Goal: Task Accomplishment & Management: Manage account settings

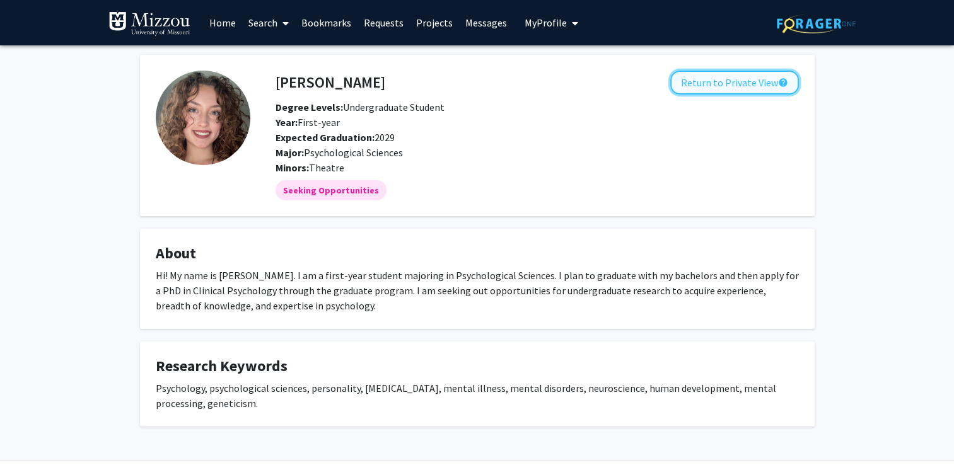
click at [707, 71] on button "Return to Private View help" at bounding box center [734, 83] width 129 height 24
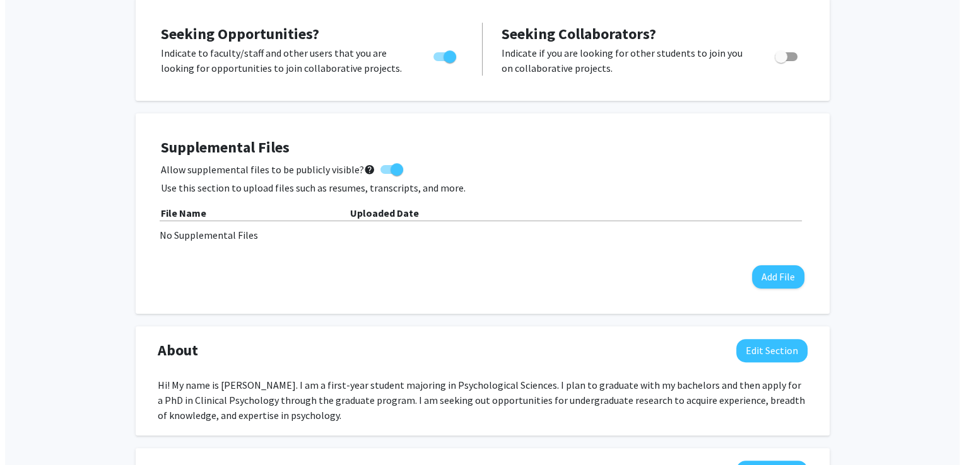
scroll to position [262, 0]
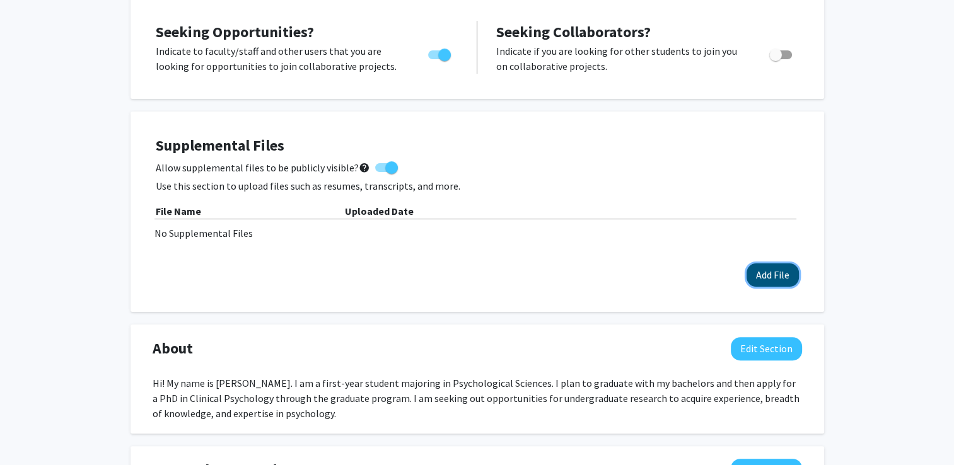
click at [772, 265] on button "Add File" at bounding box center [773, 275] width 52 height 23
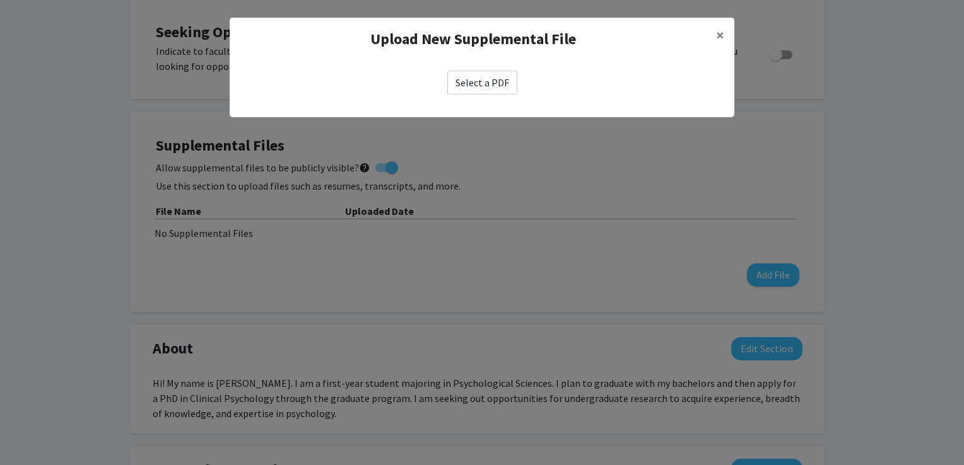
click at [480, 85] on label "Select a PDF" at bounding box center [482, 83] width 70 height 24
click at [0, 0] on input "Select a PDF" at bounding box center [0, 0] width 0 height 0
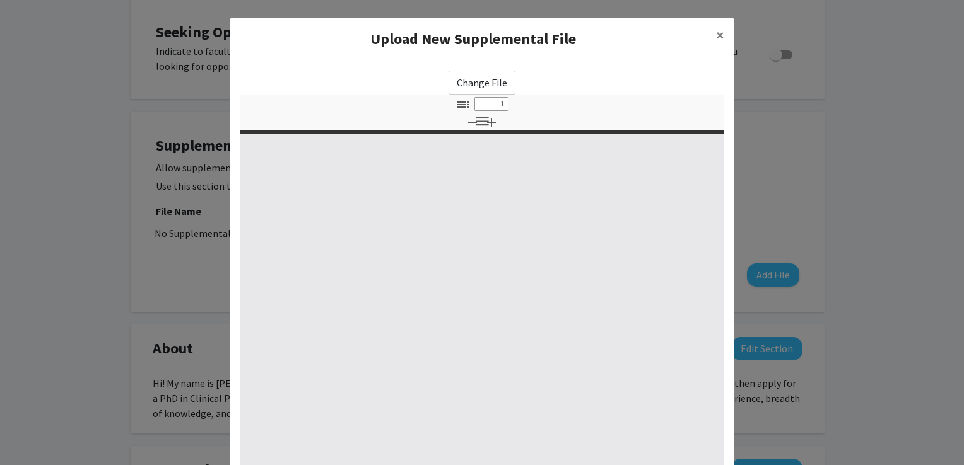
select select "custom"
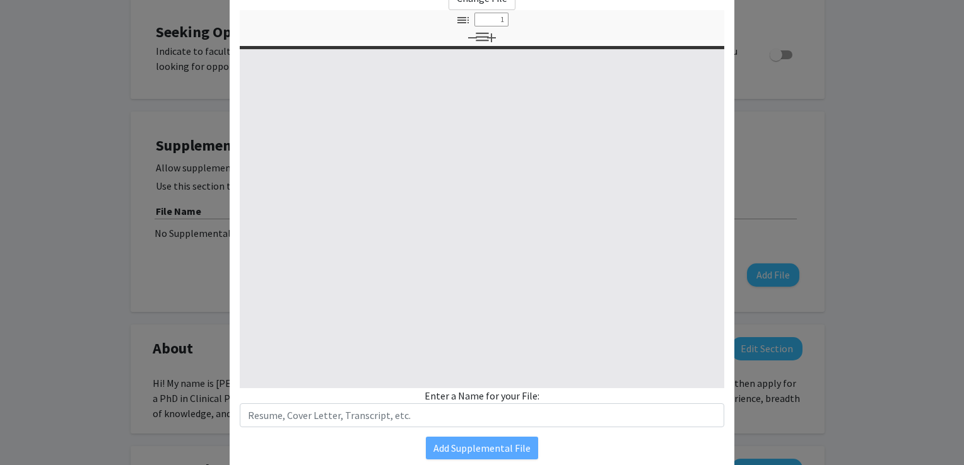
type input "0"
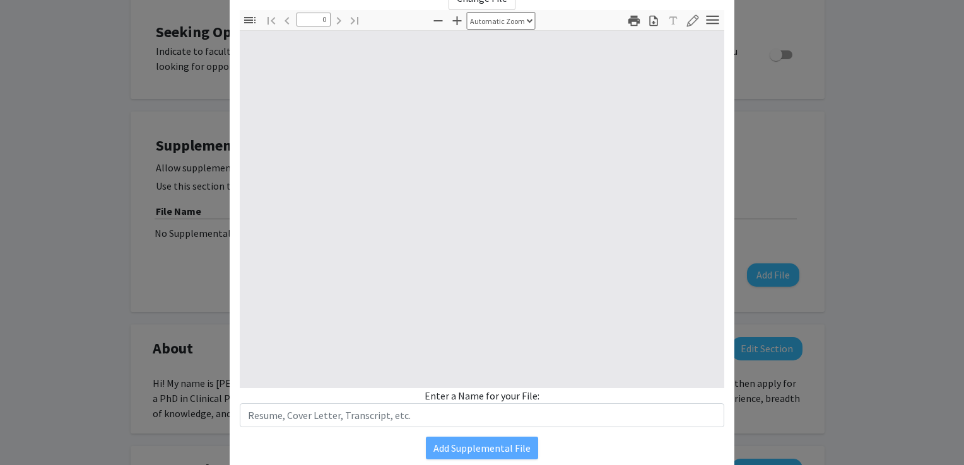
select select "custom"
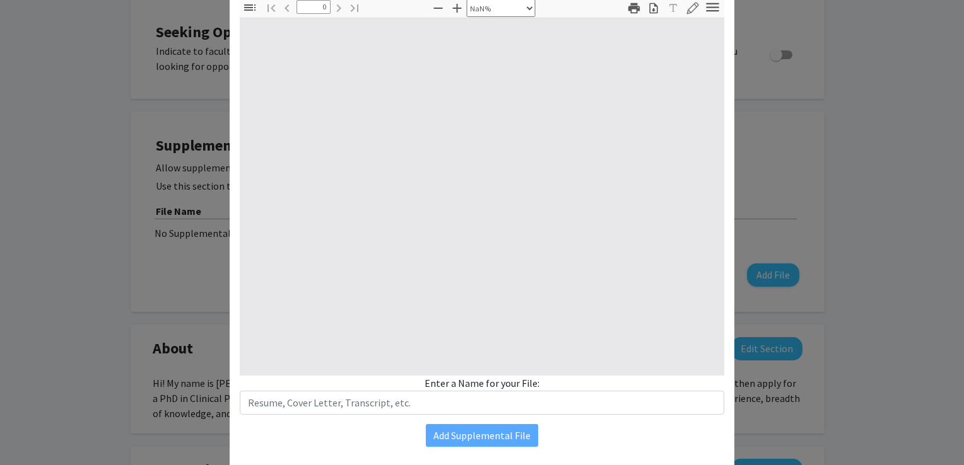
scroll to position [98, 0]
type input "1"
select select "auto"
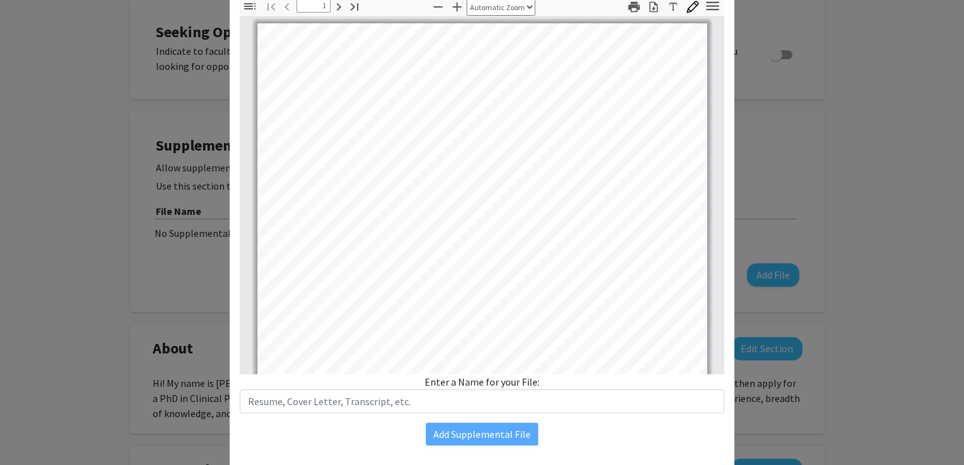
scroll to position [0, 0]
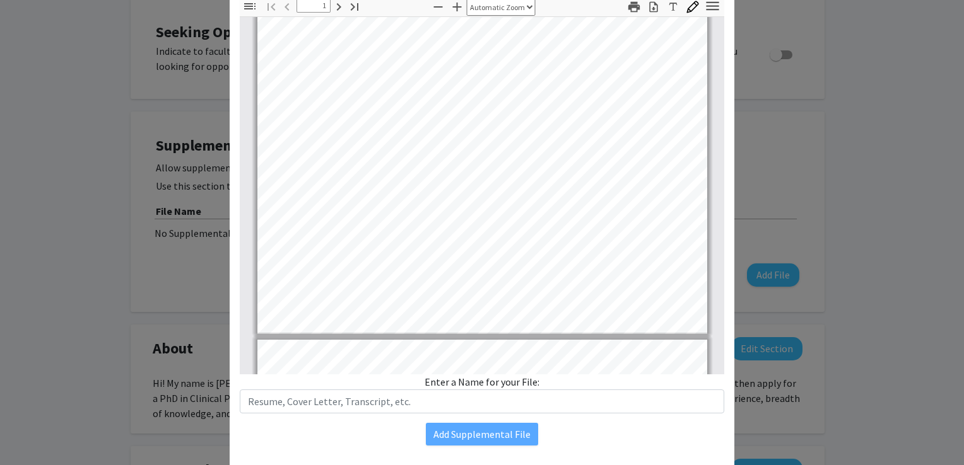
type input "2"
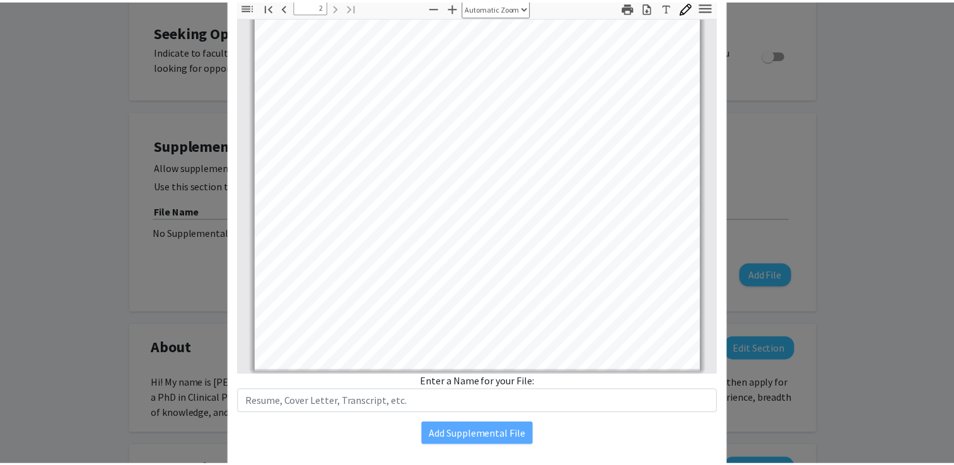
scroll to position [131, 0]
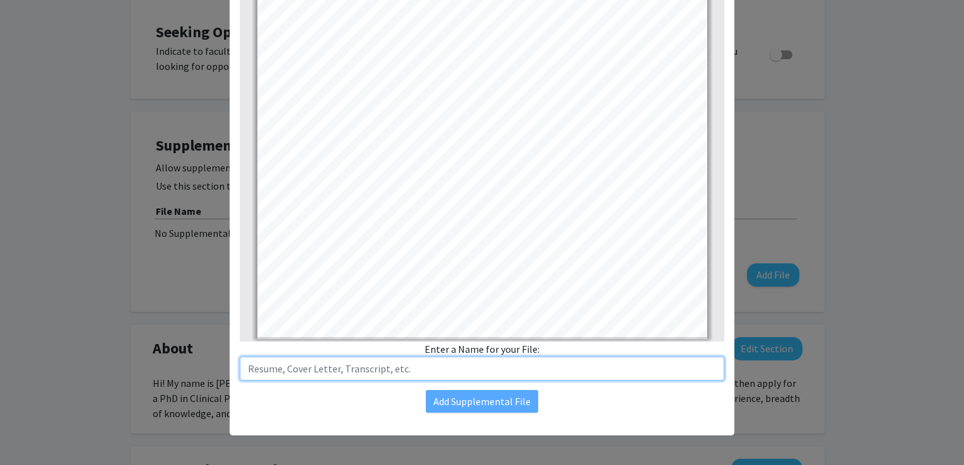
click at [472, 361] on input "text" at bounding box center [482, 369] width 484 height 24
type input "RESUME"
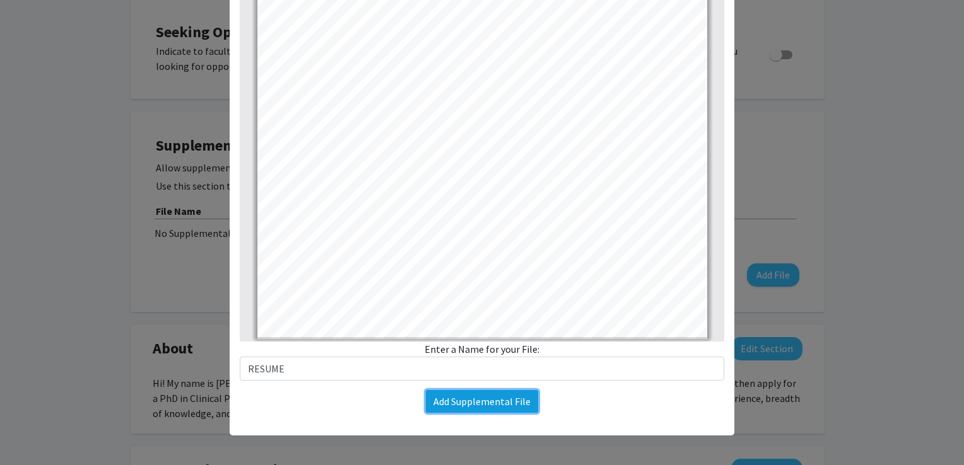
click at [484, 405] on button "Add Supplemental File" at bounding box center [482, 401] width 112 height 23
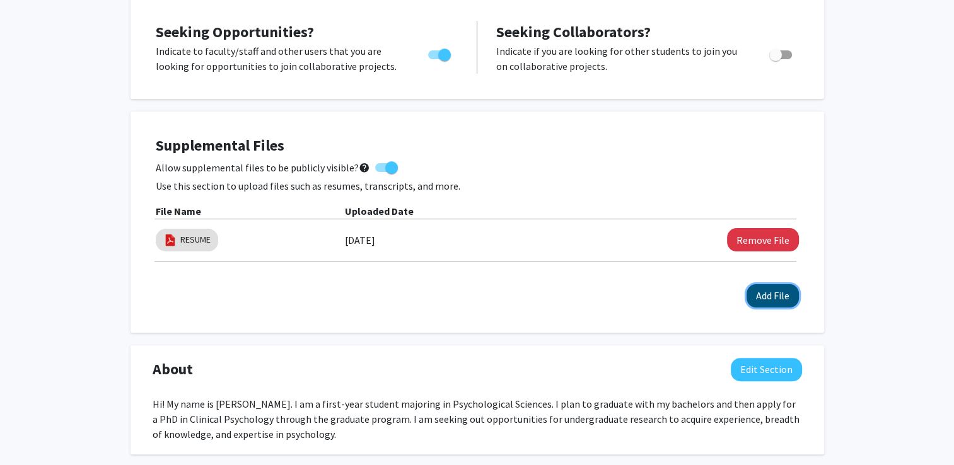
click at [765, 294] on button "Add File" at bounding box center [773, 295] width 52 height 23
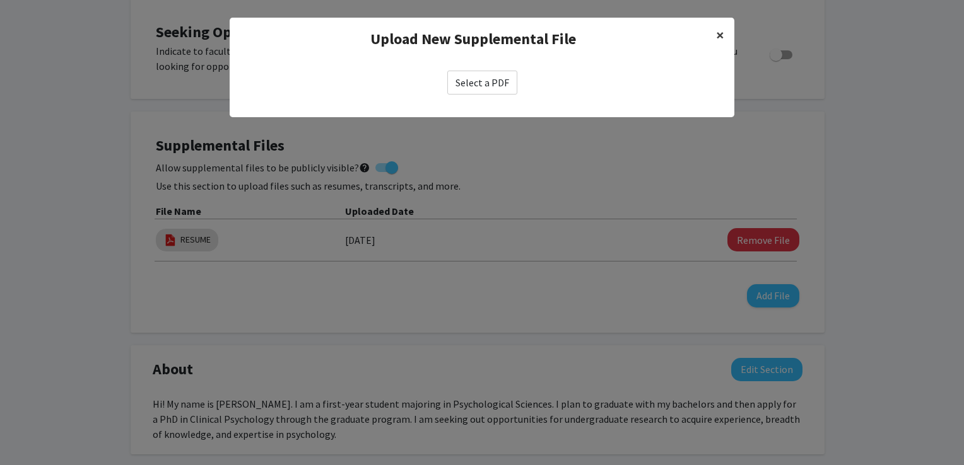
click at [715, 40] on button "×" at bounding box center [720, 35] width 28 height 35
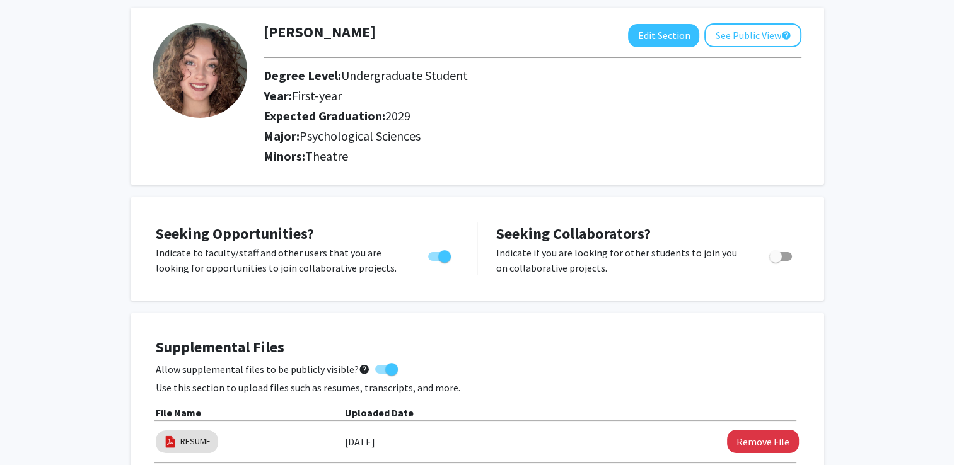
scroll to position [0, 0]
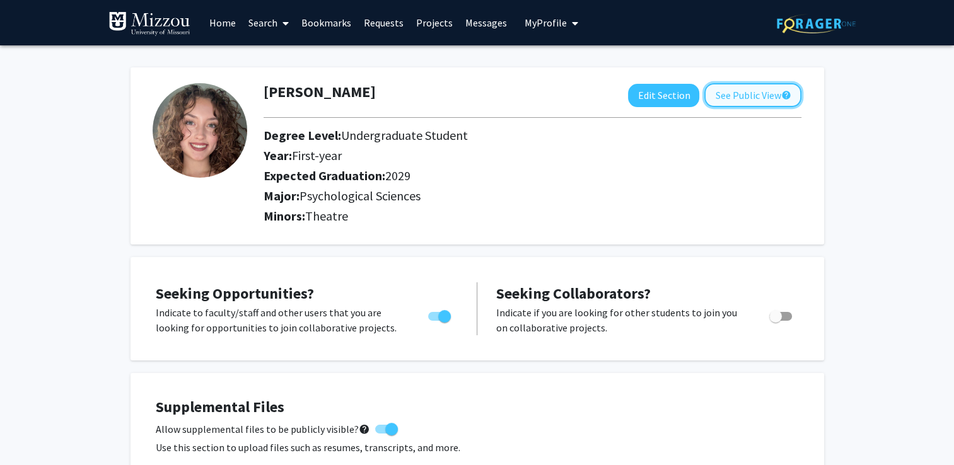
click at [730, 87] on button "See Public View help" at bounding box center [752, 95] width 97 height 24
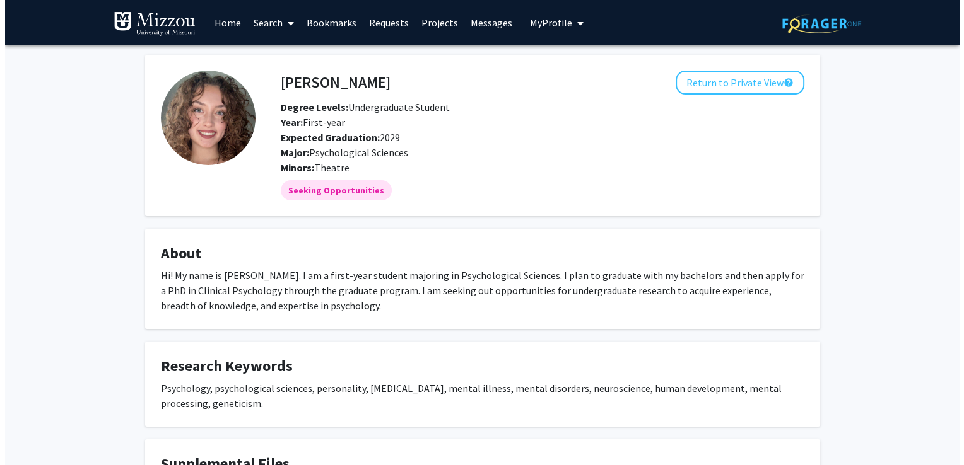
scroll to position [146, 0]
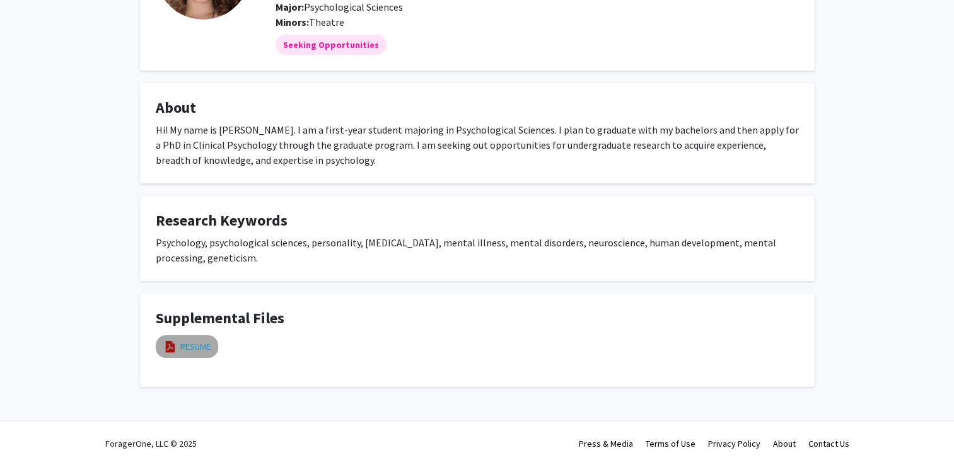
click at [207, 349] on link "RESUME" at bounding box center [195, 347] width 30 height 13
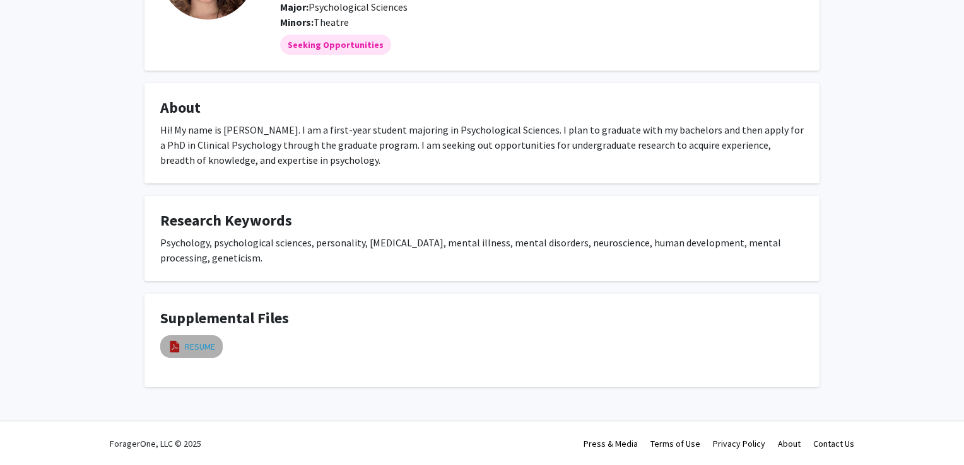
select select "custom"
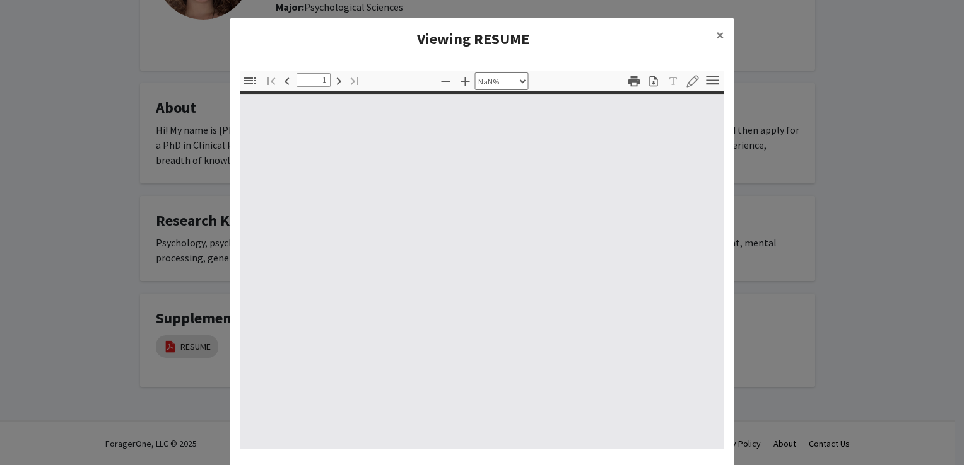
type input "0"
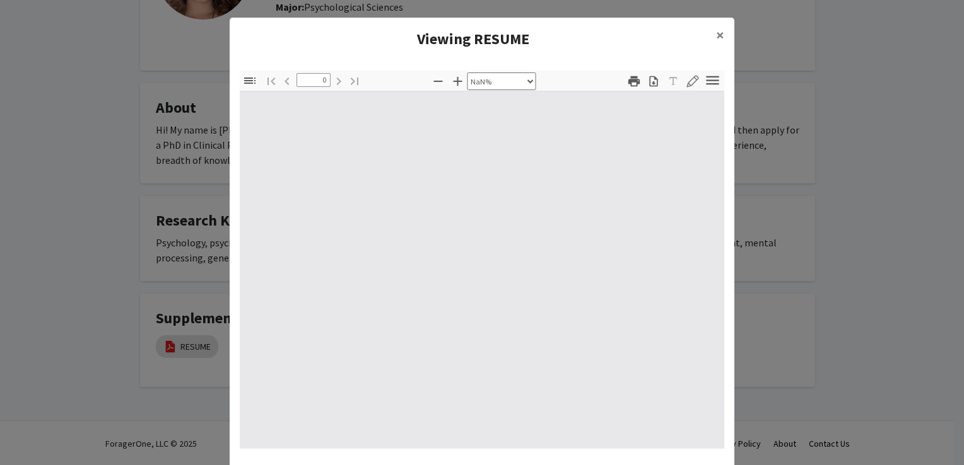
select select "auto"
type input "1"
select select "auto"
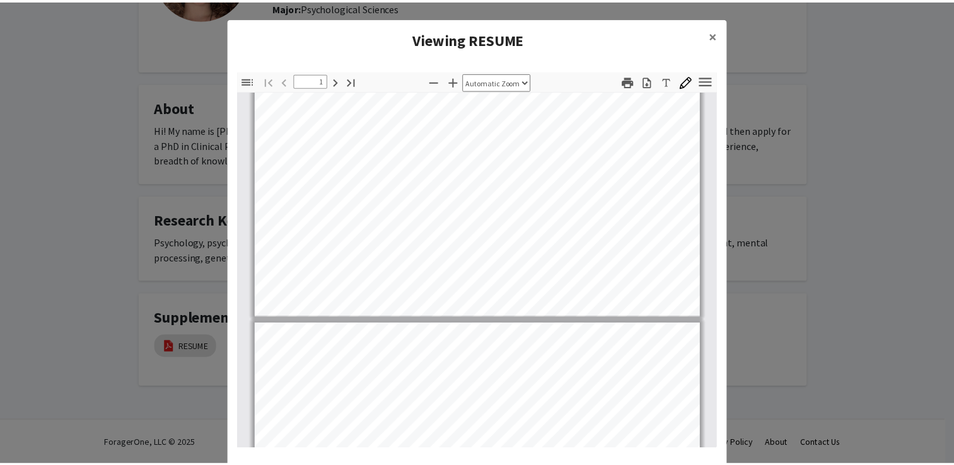
scroll to position [366, 0]
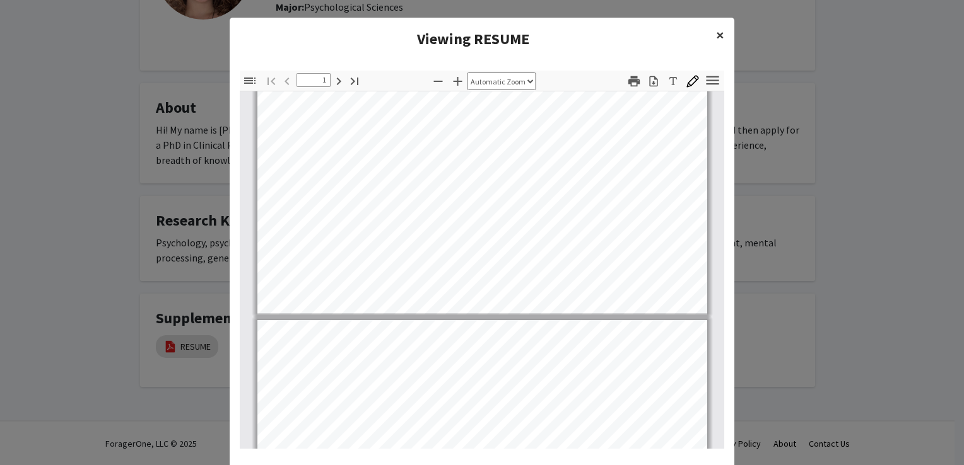
click at [716, 37] on span "×" at bounding box center [720, 35] width 8 height 20
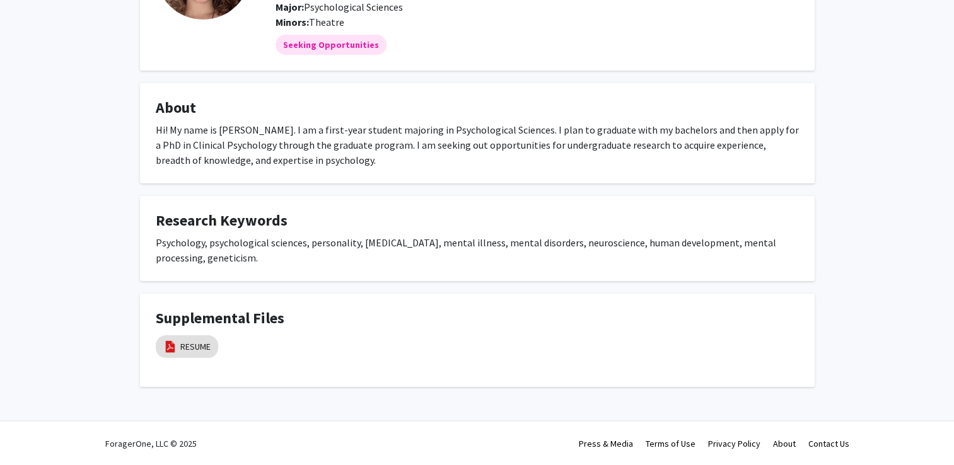
click at [107, 216] on div "Brookelynn Myers Return to Private View help Degree Levels: Undergraduate Stude…" at bounding box center [477, 164] width 954 height 528
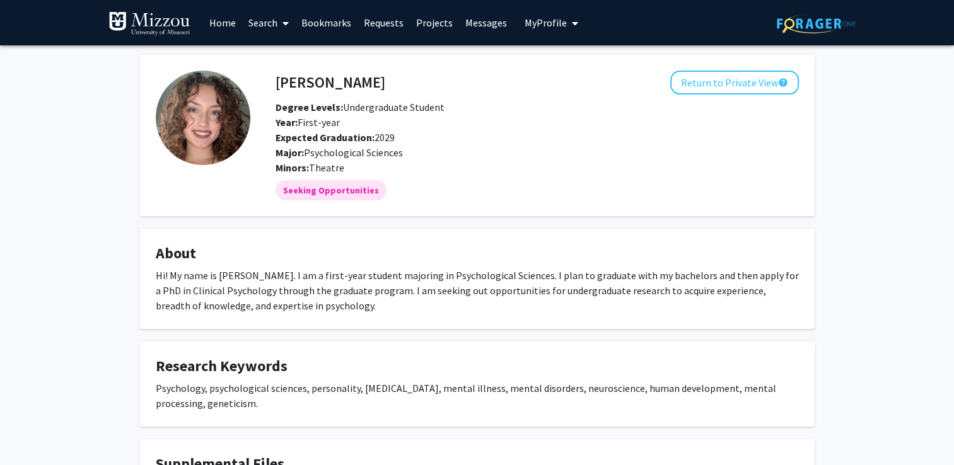
click at [78, 357] on div "Brookelynn Myers Return to Private View help Degree Levels: Undergraduate Stude…" at bounding box center [477, 309] width 954 height 528
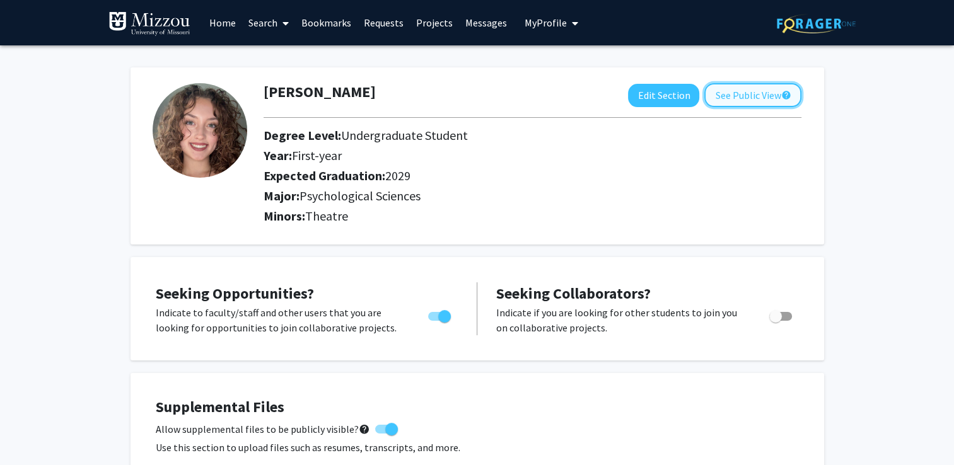
click at [774, 98] on button "See Public View help" at bounding box center [752, 95] width 97 height 24
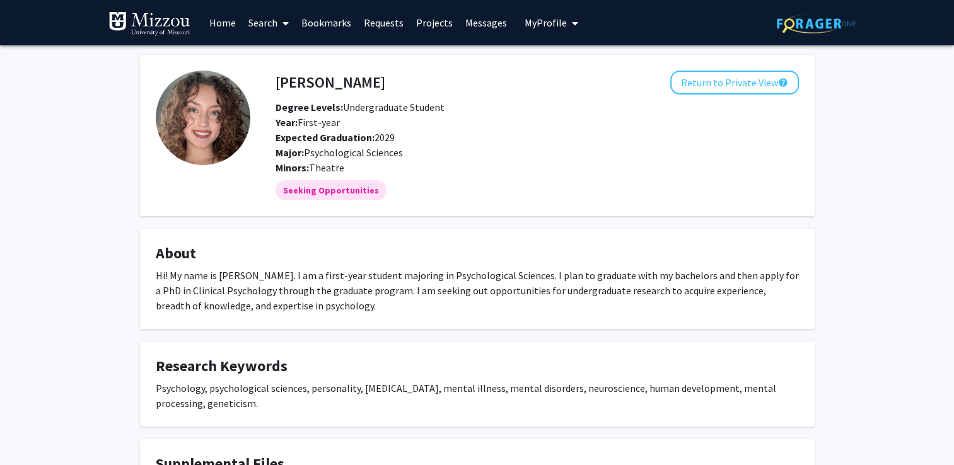
click at [45, 277] on div "Brookelynn Myers Return to Private View help Degree Levels: Undergraduate Stude…" at bounding box center [477, 309] width 954 height 528
